Goal: Task Accomplishment & Management: Complete application form

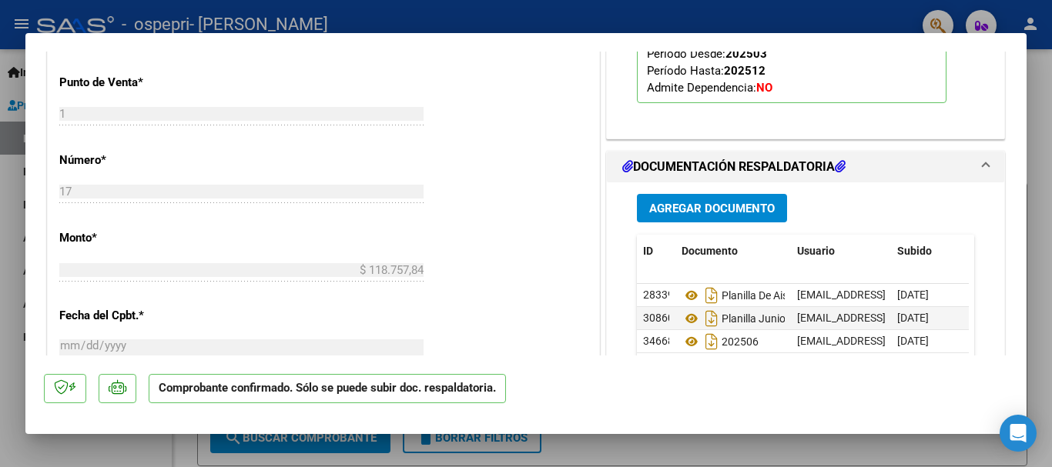
scroll to position [794, 0]
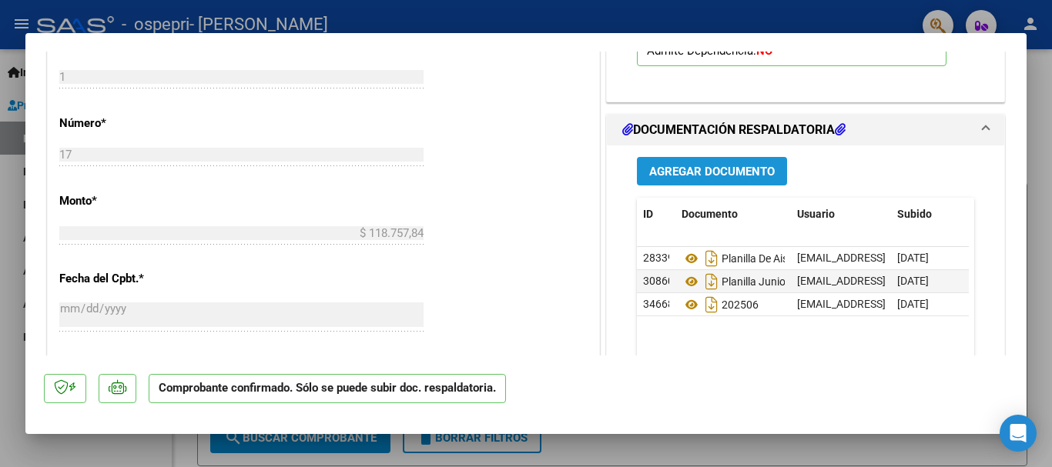
click at [724, 165] on span "Agregar Documento" at bounding box center [711, 172] width 125 height 14
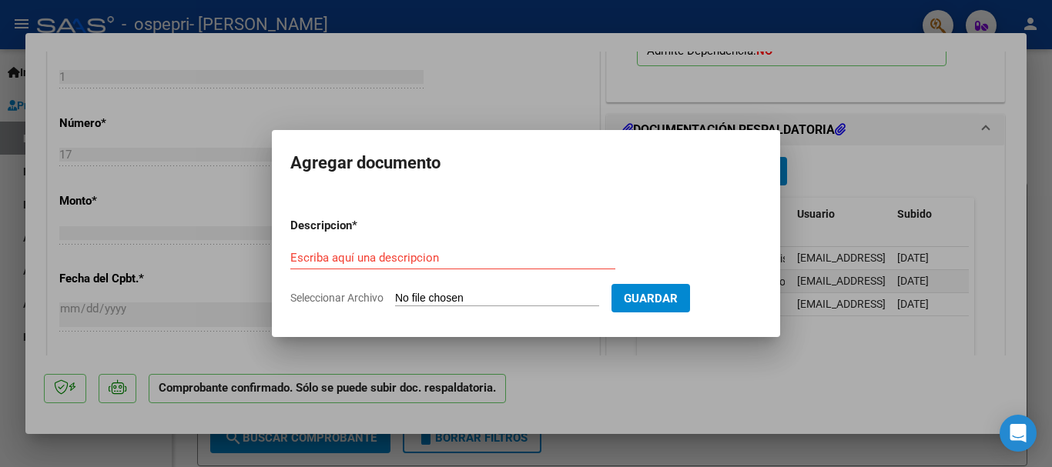
click at [815, 222] on div at bounding box center [526, 233] width 1052 height 467
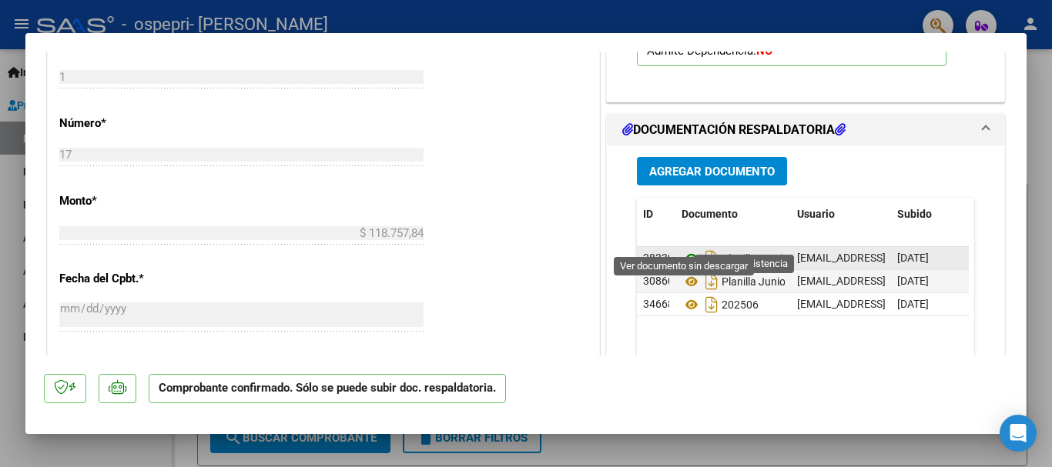
click at [684, 249] on icon at bounding box center [691, 258] width 20 height 18
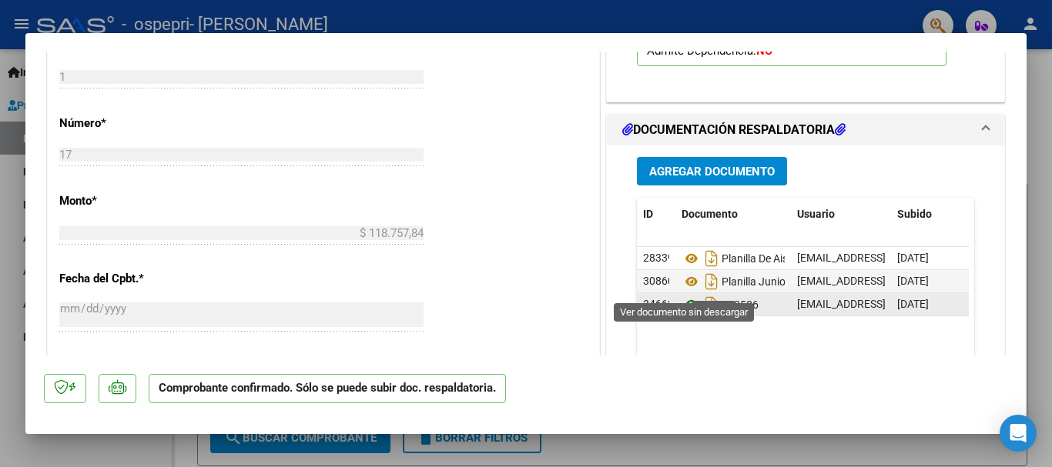
drag, startPoint x: 686, startPoint y: 239, endPoint x: 677, endPoint y: 289, distance: 50.1
click at [681, 296] on icon at bounding box center [691, 305] width 20 height 18
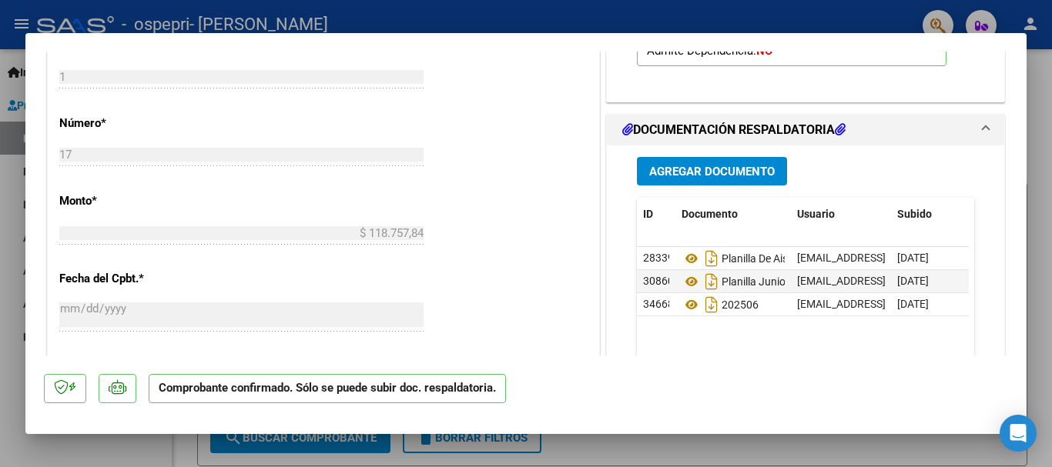
click at [841, 123] on icon at bounding box center [839, 129] width 11 height 12
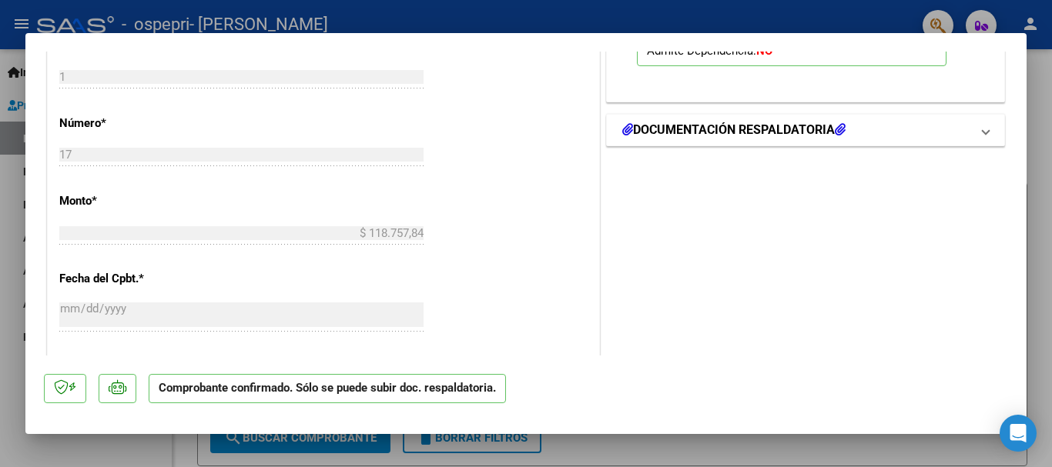
click at [841, 123] on icon at bounding box center [839, 129] width 11 height 12
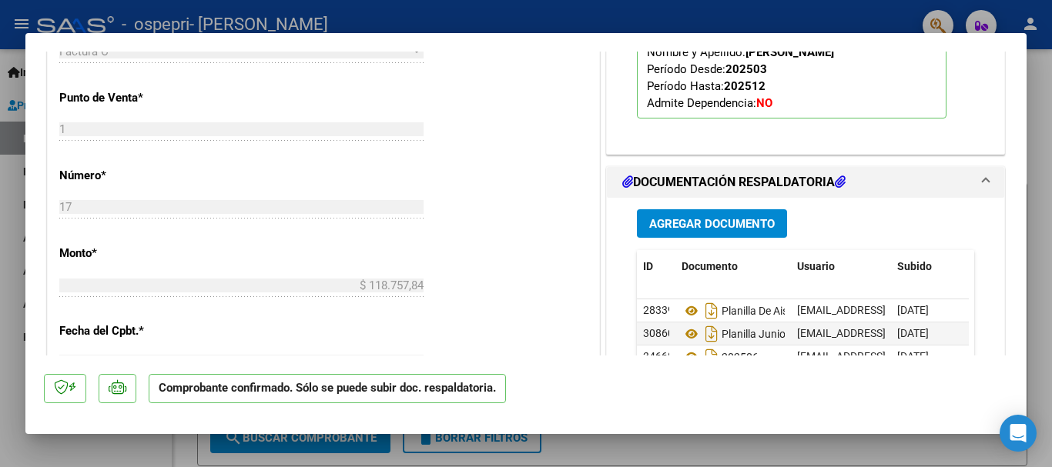
scroll to position [738, 0]
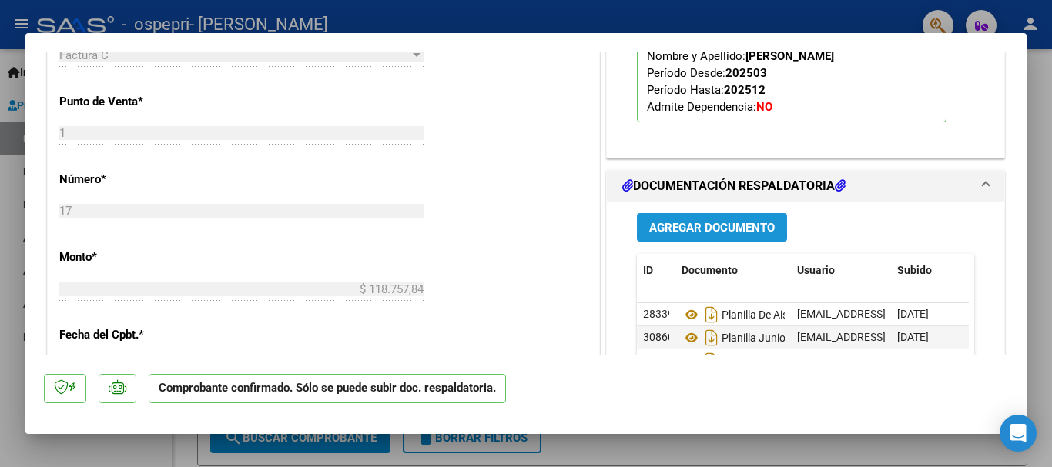
click at [748, 221] on span "Agregar Documento" at bounding box center [711, 228] width 125 height 14
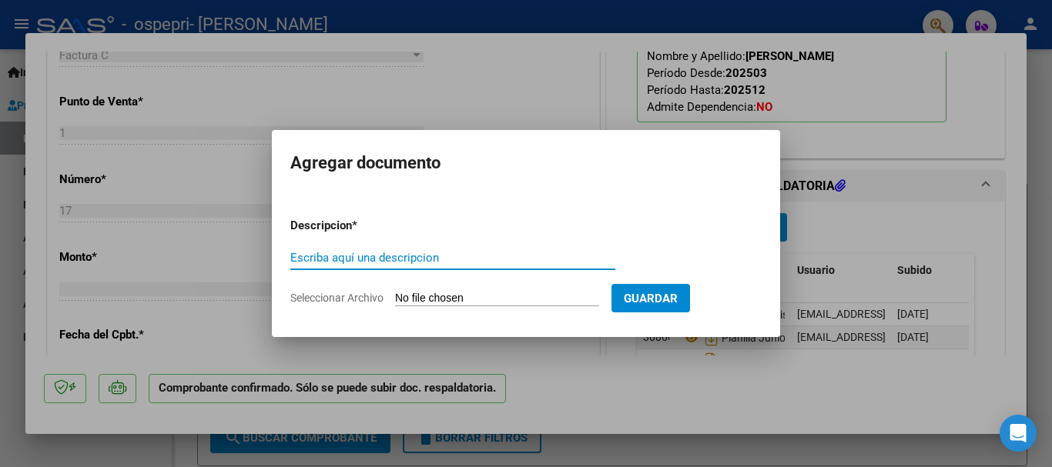
click at [420, 259] on input "Escriba aquí una descripcion" at bounding box center [452, 258] width 325 height 14
type input "P"
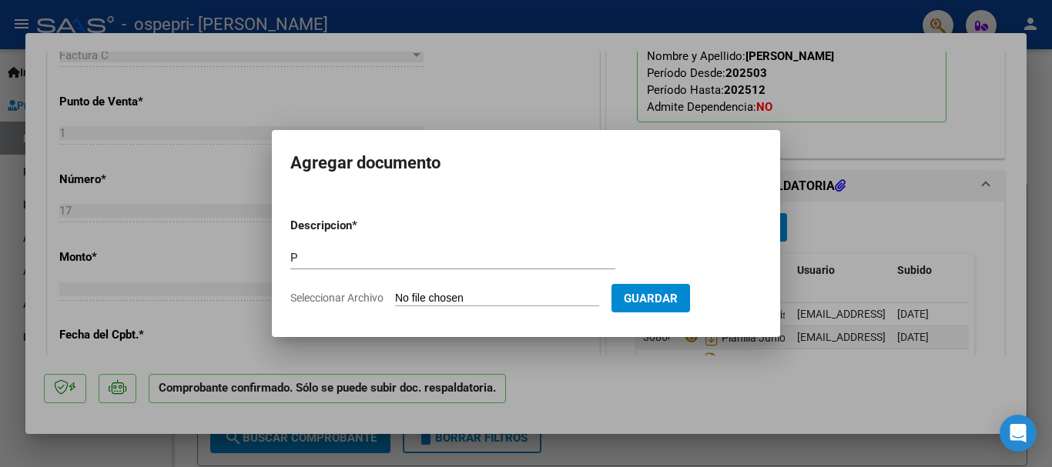
click at [640, 372] on div at bounding box center [526, 233] width 1052 height 467
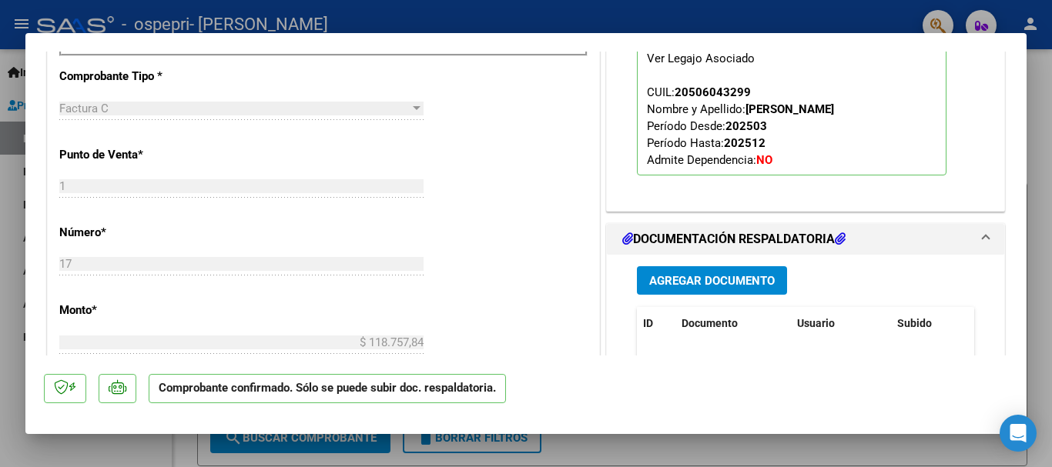
scroll to position [694, 0]
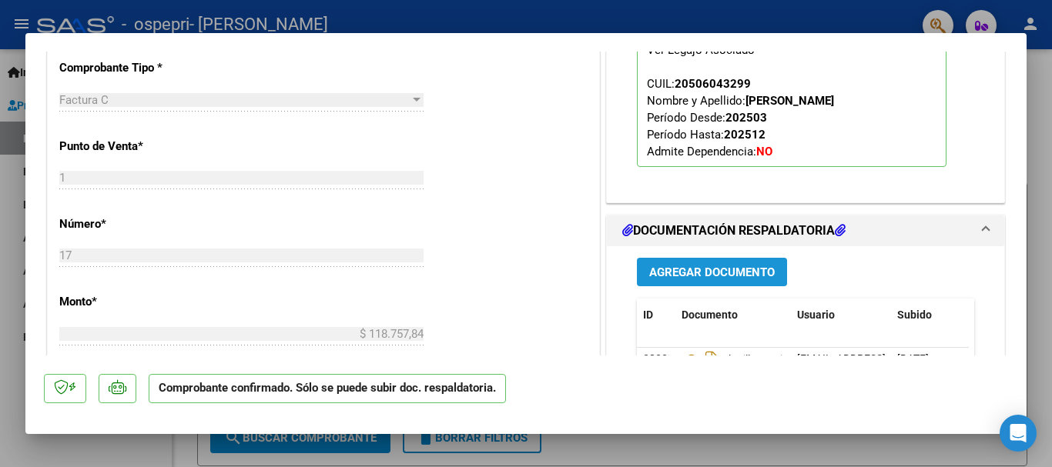
click at [744, 266] on span "Agregar Documento" at bounding box center [711, 273] width 125 height 14
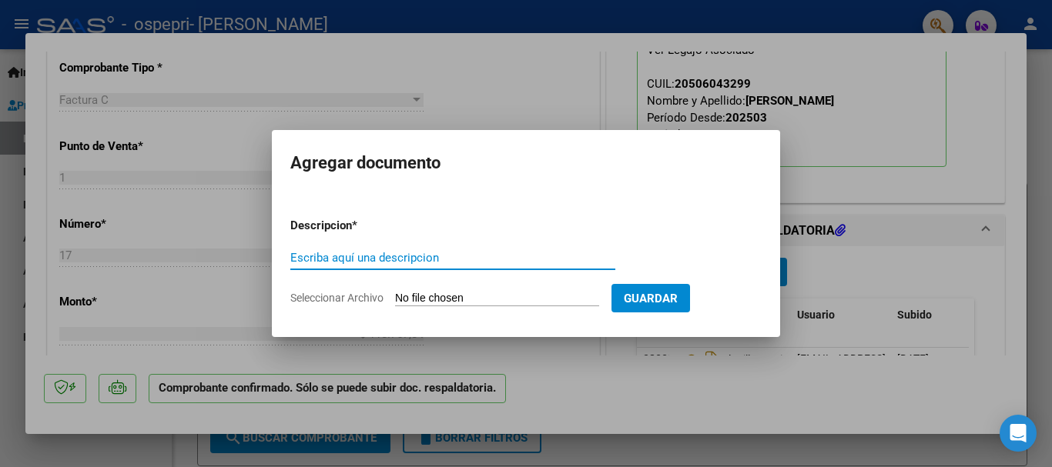
click at [341, 256] on input "Escriba aquí una descripcion" at bounding box center [452, 258] width 325 height 14
type input "Planilla [PERSON_NAME]"
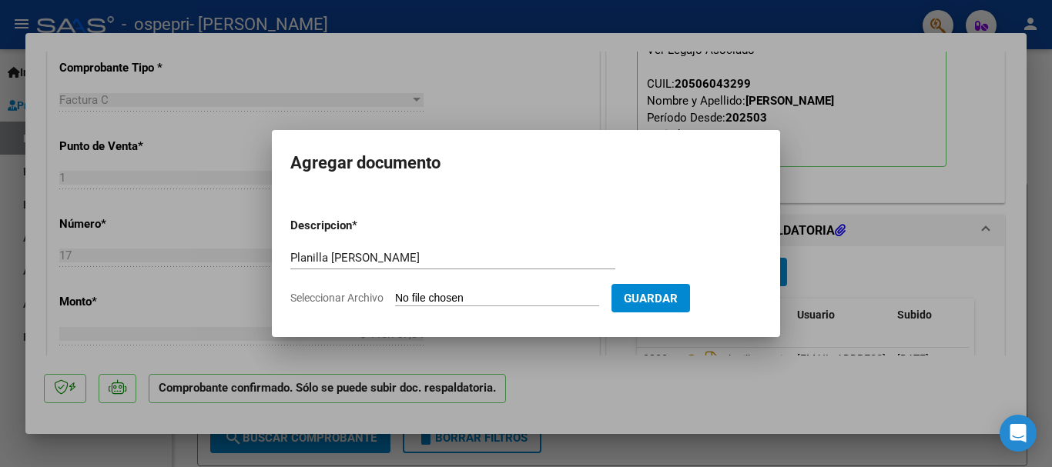
click at [455, 296] on input "Seleccionar Archivo" at bounding box center [497, 299] width 204 height 15
type input "C:\fakepath\[PERSON_NAME]. Junio.pdf"
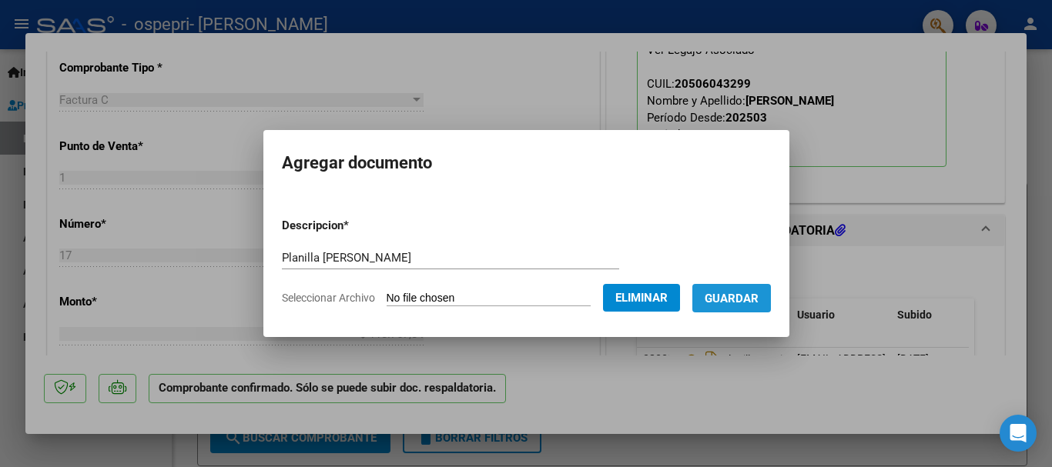
click at [744, 306] on button "Guardar" at bounding box center [731, 298] width 79 height 28
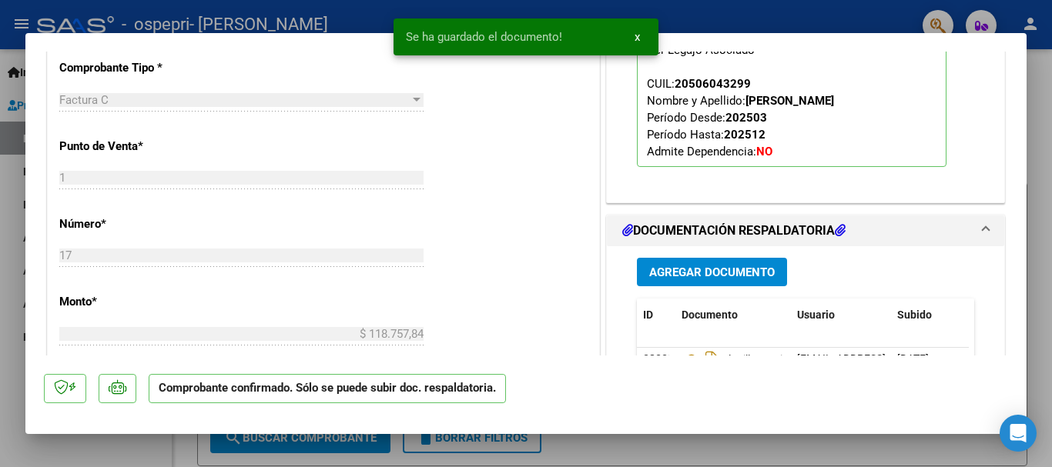
click at [1042, 152] on div at bounding box center [526, 233] width 1052 height 467
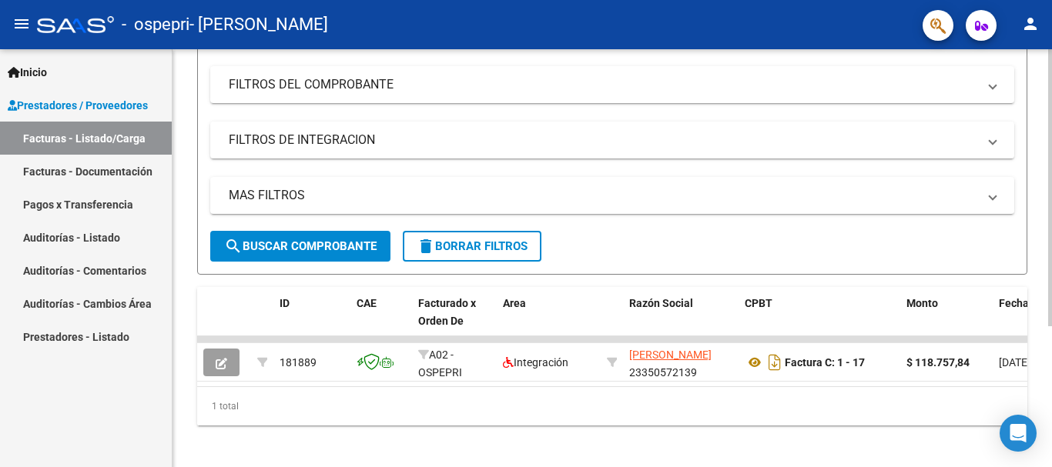
scroll to position [212, 0]
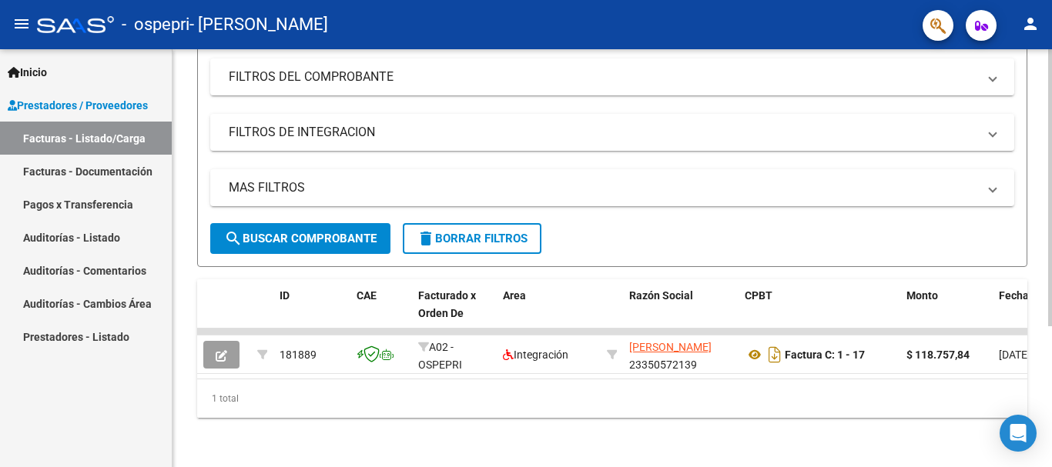
click at [1043, 259] on div "Video tutorial PRESTADORES -> Listado de CPBTs Emitidos por Prestadores / Prove…" at bounding box center [613, 158] width 883 height 617
click at [94, 166] on link "Facturas - Documentación" at bounding box center [86, 171] width 172 height 33
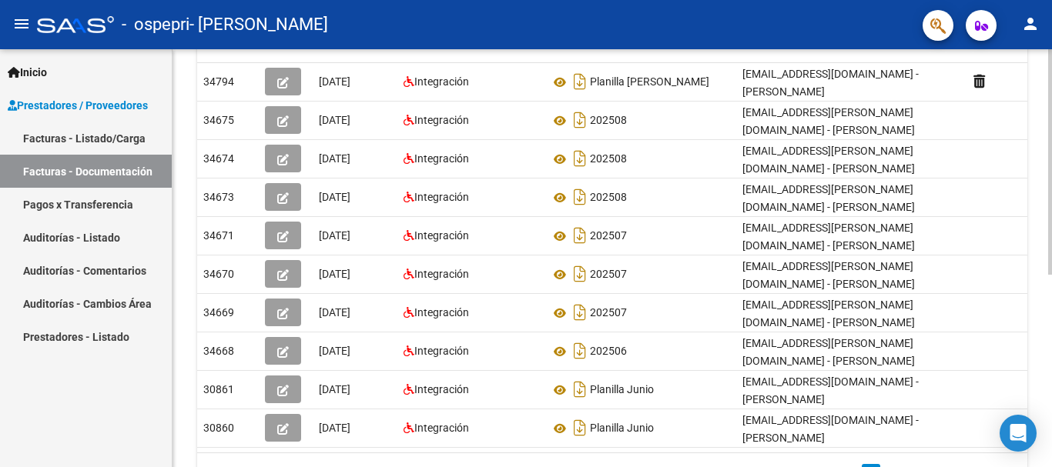
scroll to position [297, 0]
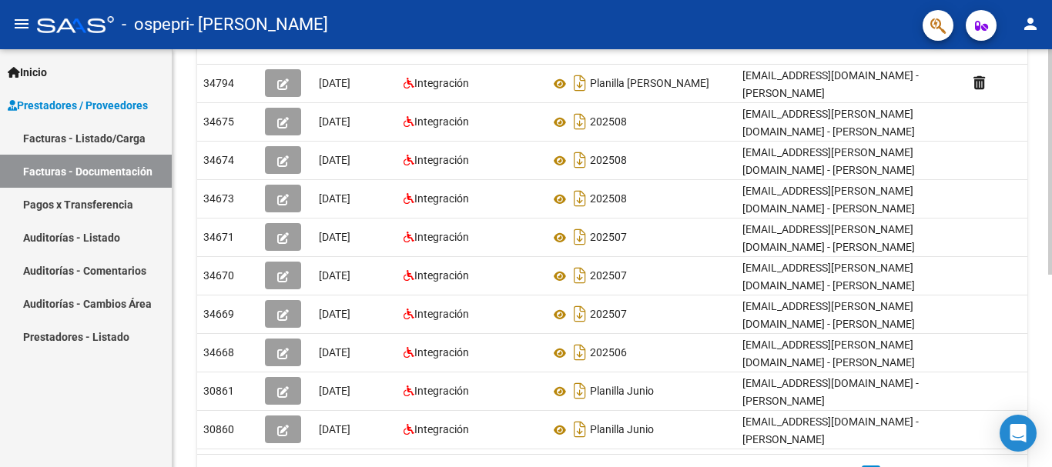
click at [1042, 307] on div "PRESTADORES -> Comprobantes - Documentación Respaldatoria cloud_download Export…" at bounding box center [613, 147] width 883 height 791
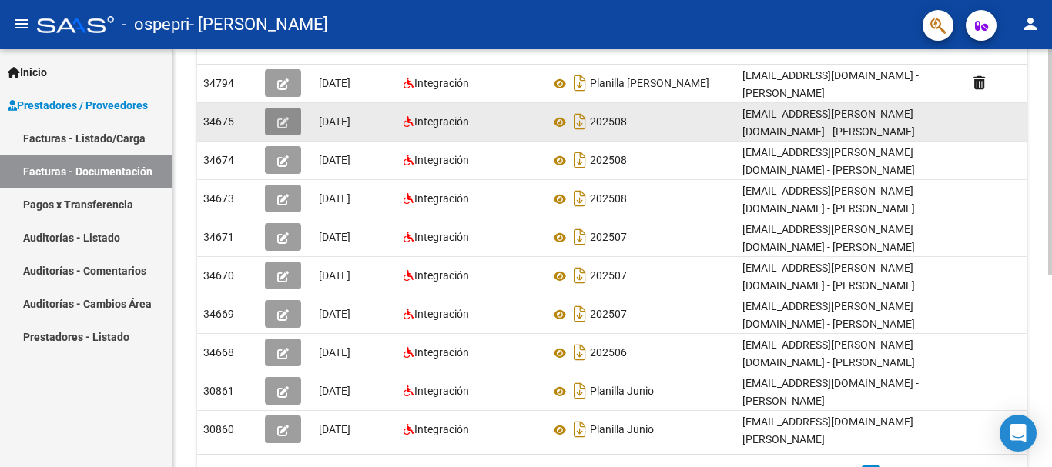
click at [286, 119] on icon "button" at bounding box center [283, 123] width 12 height 12
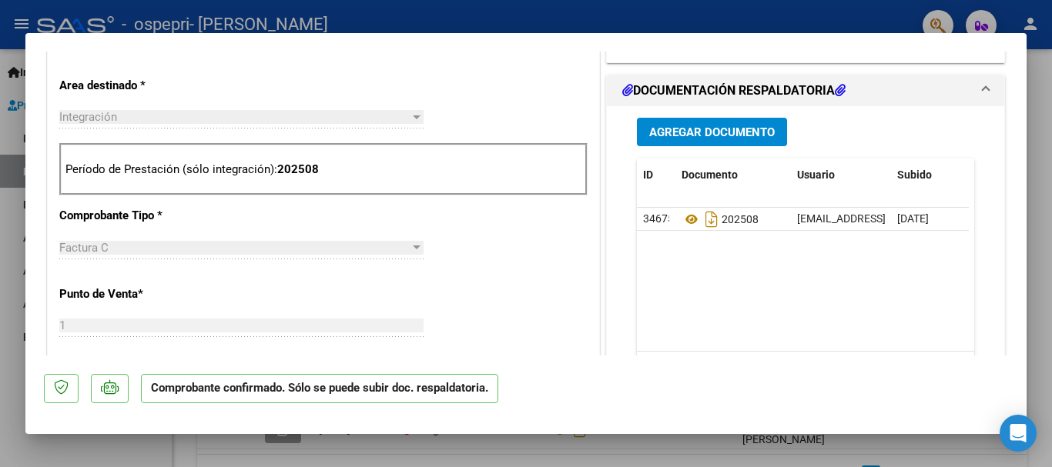
scroll to position [558, 0]
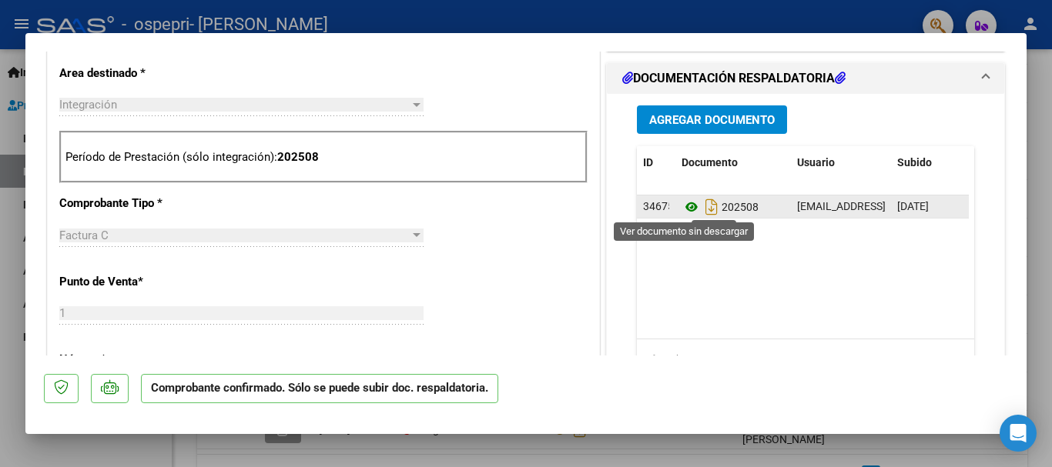
click at [684, 206] on icon at bounding box center [691, 207] width 20 height 18
